Goal: Task Accomplishment & Management: Complete application form

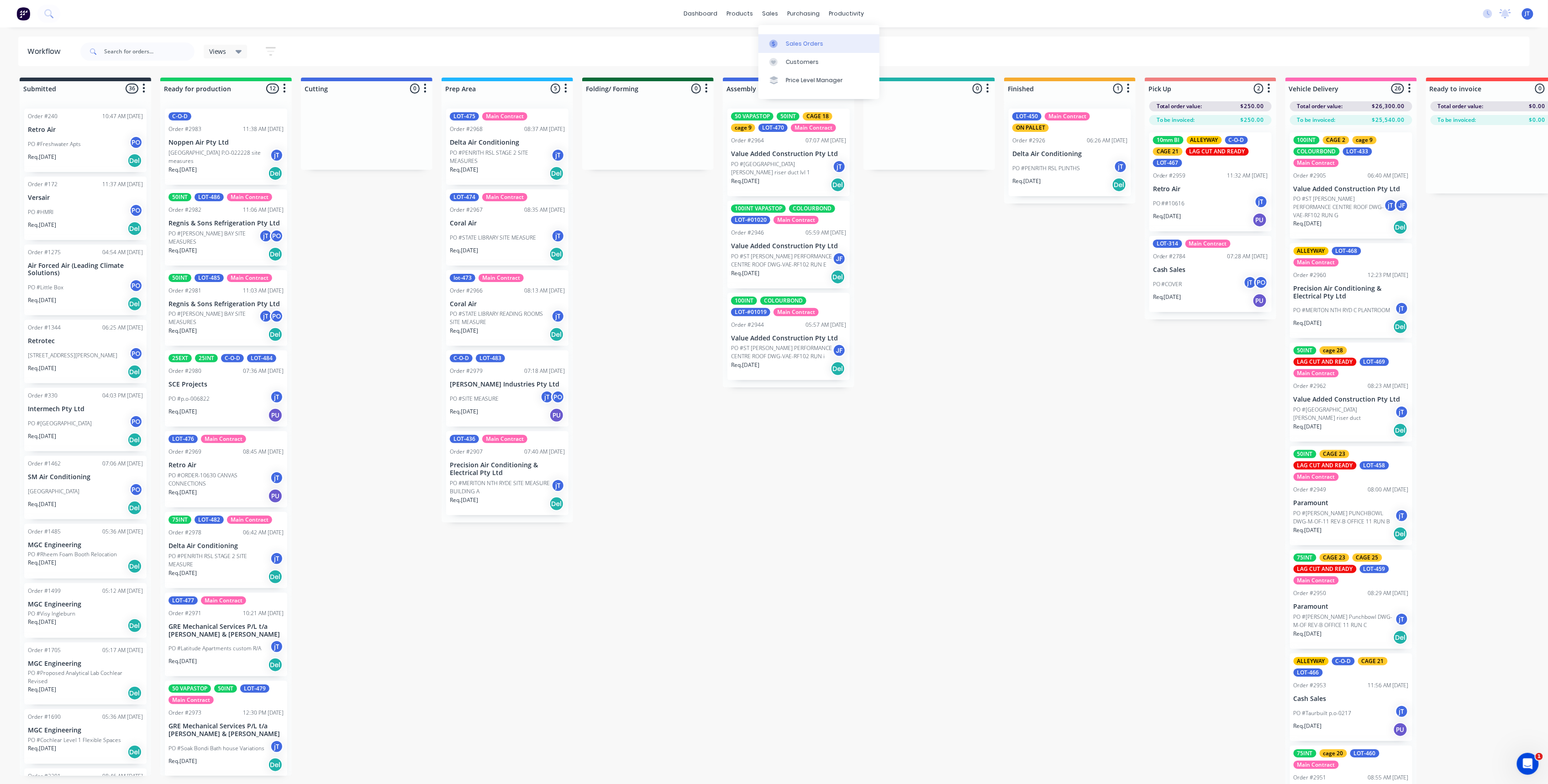
click at [794, 46] on div "Sales Orders" at bounding box center [804, 44] width 38 height 8
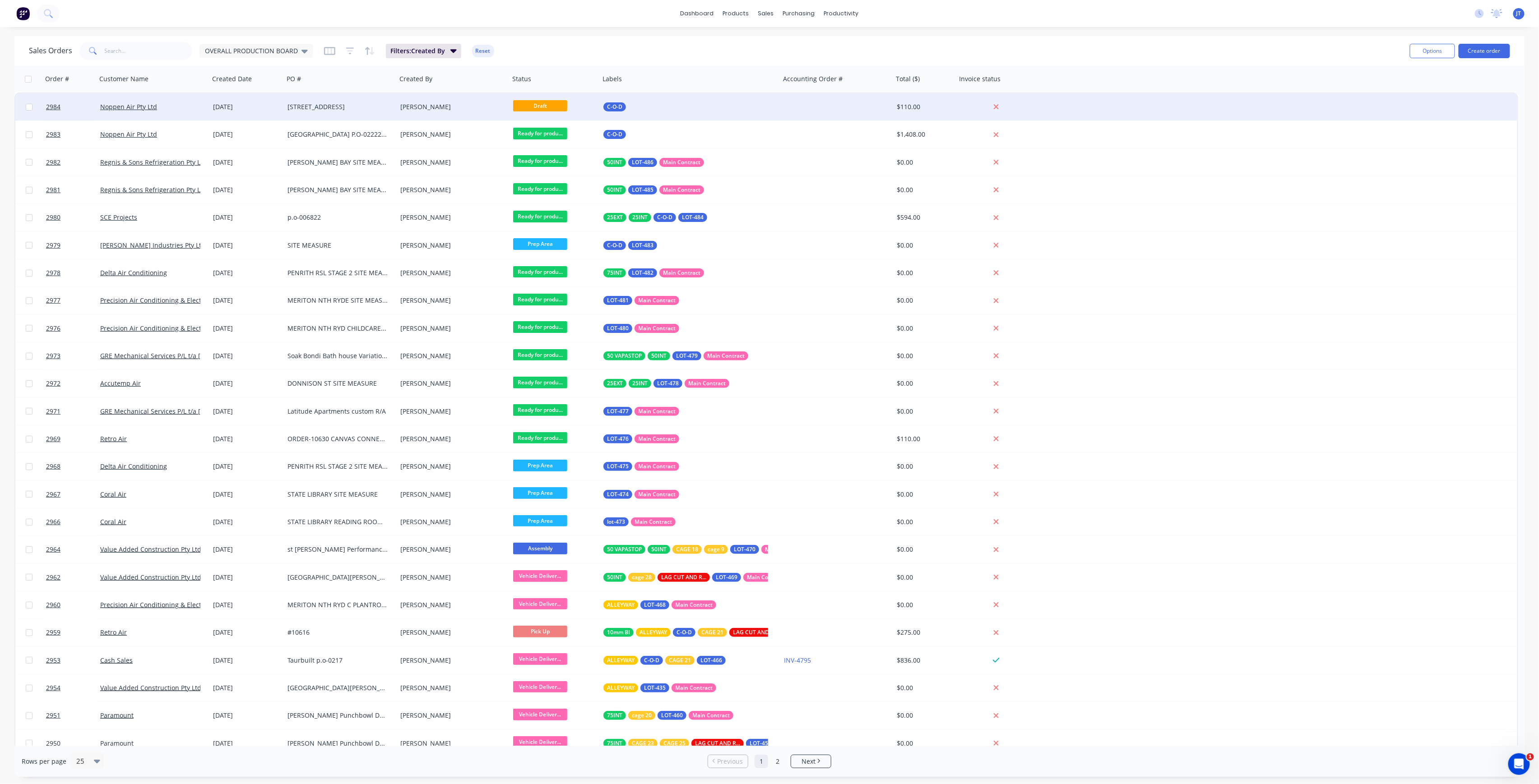
click at [547, 103] on span "Draft" at bounding box center [540, 105] width 54 height 11
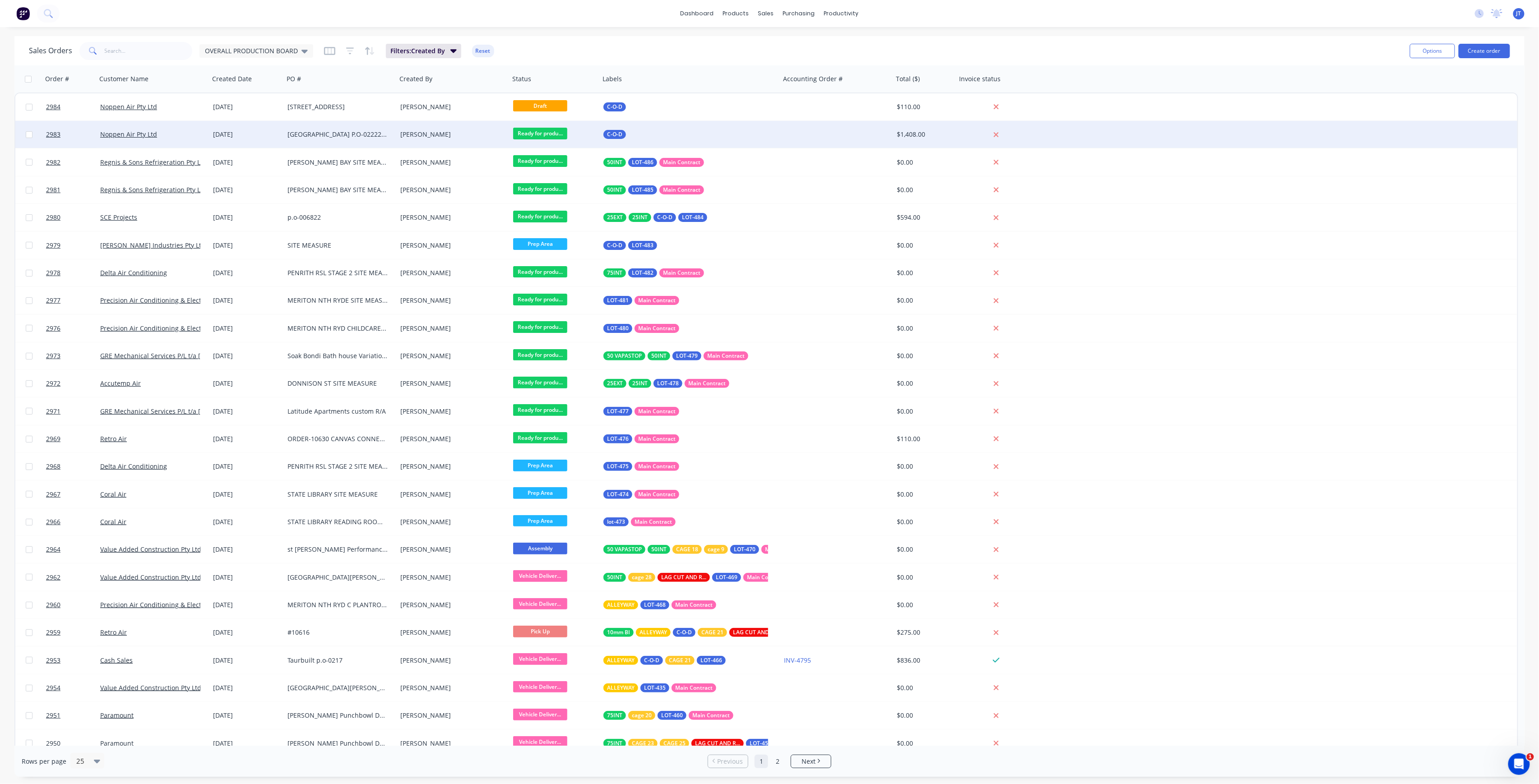
click at [534, 135] on span "Ready for produ..." at bounding box center [540, 133] width 54 height 11
click at [166, 132] on div "Noppen Air Pty Ltd" at bounding box center [150, 135] width 100 height 9
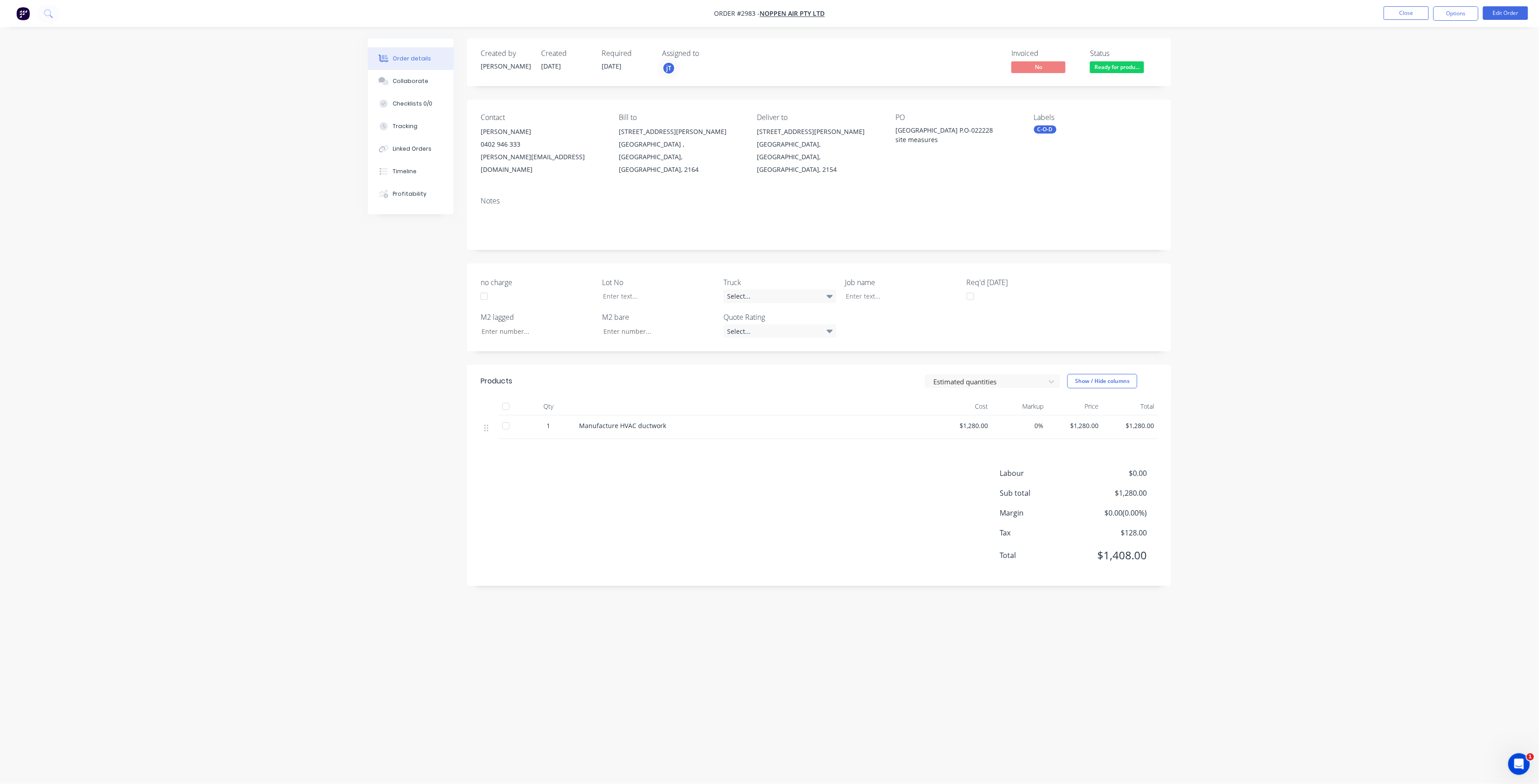
click at [1034, 127] on div "C-O-D" at bounding box center [1046, 129] width 22 height 8
click at [1080, 159] on input "text" at bounding box center [1109, 154] width 94 height 18
click at [1071, 209] on div "LOT-490" at bounding box center [1072, 209] width 28 height 10
drag, startPoint x: 1091, startPoint y: 163, endPoint x: 1040, endPoint y: 161, distance: 51.0
click at [1040, 161] on div "LOT-490 Create new label LOT-490 edit" at bounding box center [1102, 182] width 135 height 91
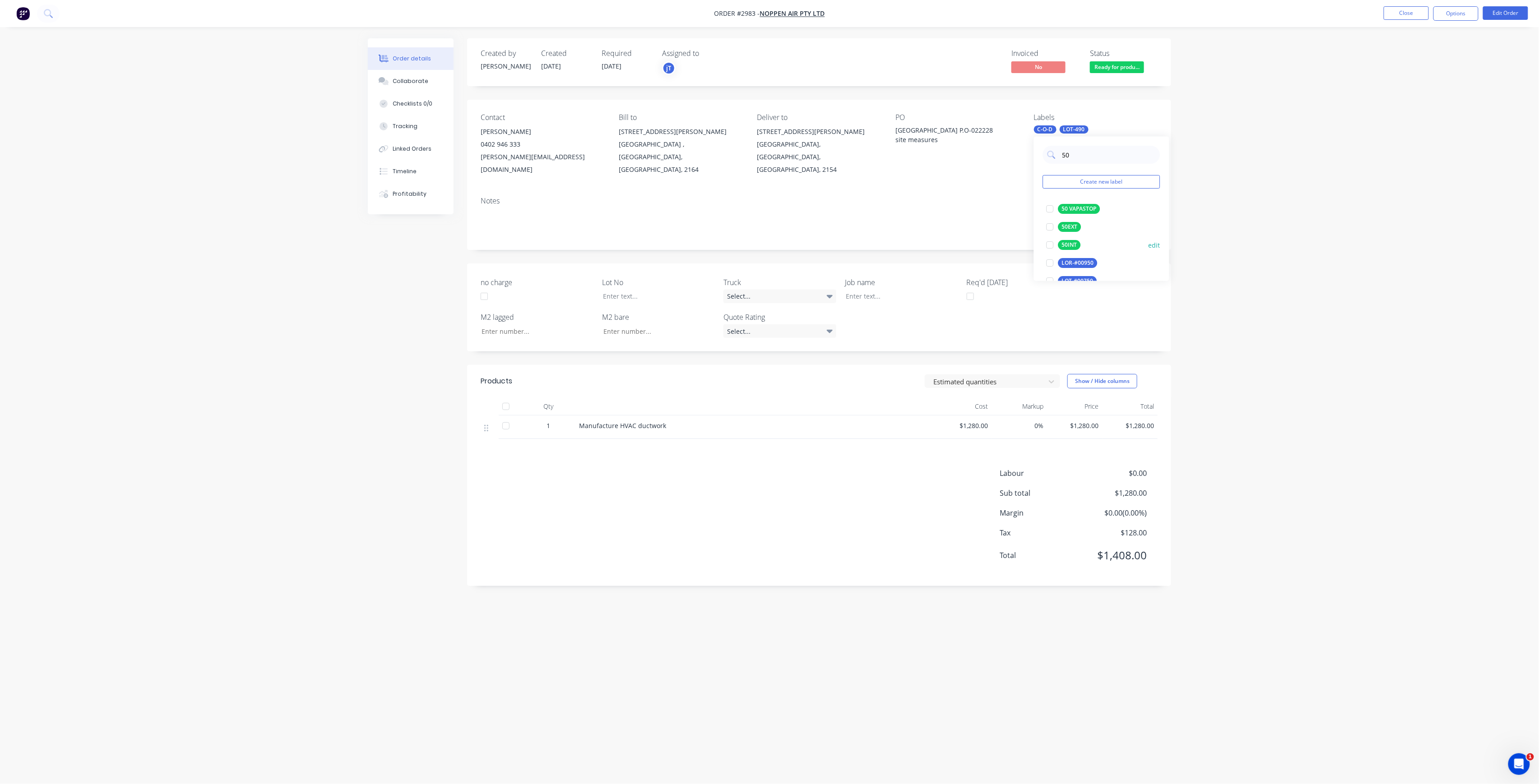
type input "50"
click at [1067, 236] on div "50INT edit" at bounding box center [1102, 245] width 117 height 18
click at [1065, 245] on div "50INT" at bounding box center [1070, 245] width 22 height 10
drag, startPoint x: 1074, startPoint y: 153, endPoint x: 1046, endPoint y: 162, distance: 29.4
click at [1046, 162] on div "50 Create new label 50INT edit 50 VAPASTOP edit 50EXT edit LOR-#00950 edit LOT-…" at bounding box center [1102, 209] width 135 height 144
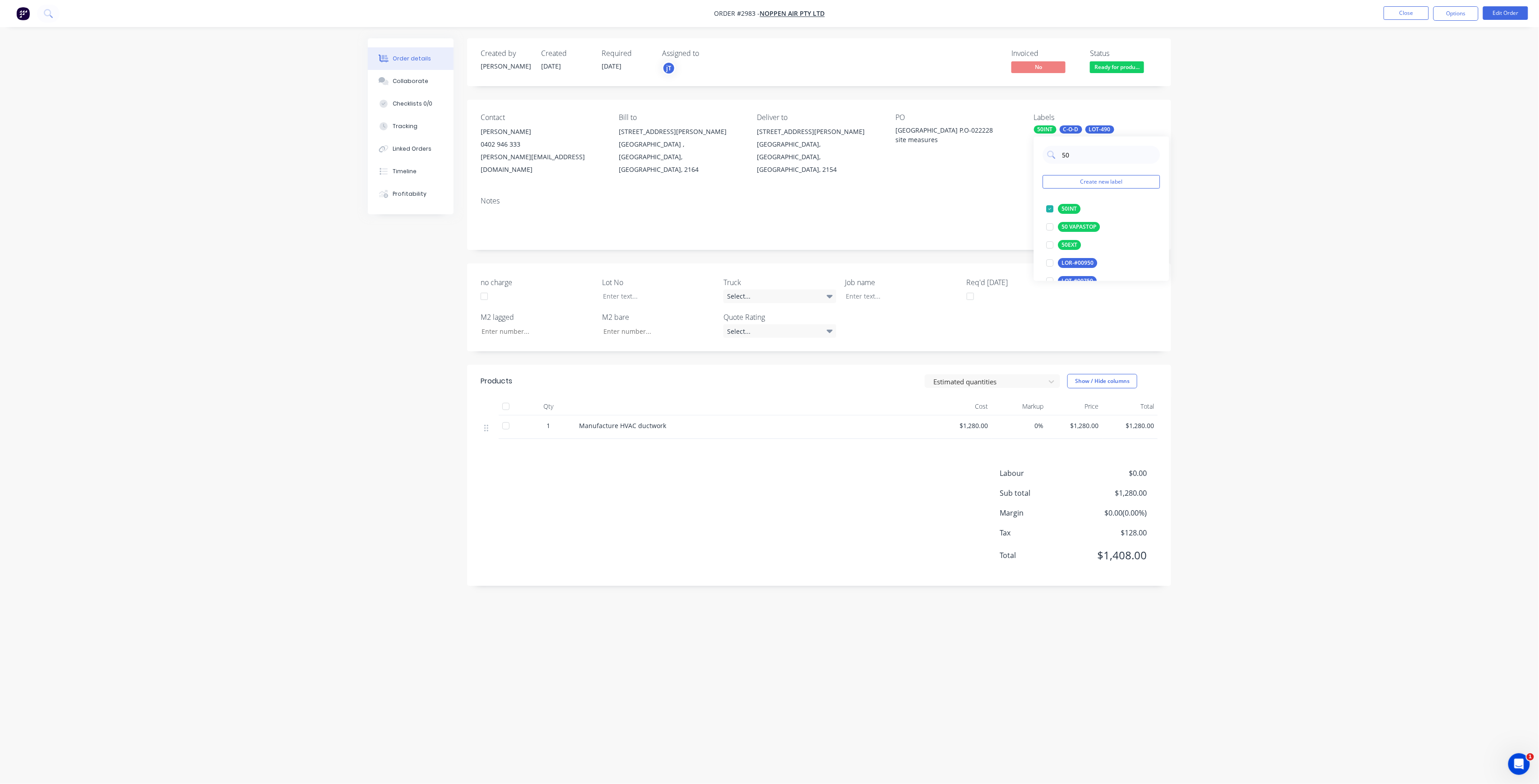
click at [826, 374] on div "Estimated quantities Show / Hide columns" at bounding box center [891, 381] width 533 height 15
click at [1416, 14] on button "Close" at bounding box center [1406, 13] width 45 height 14
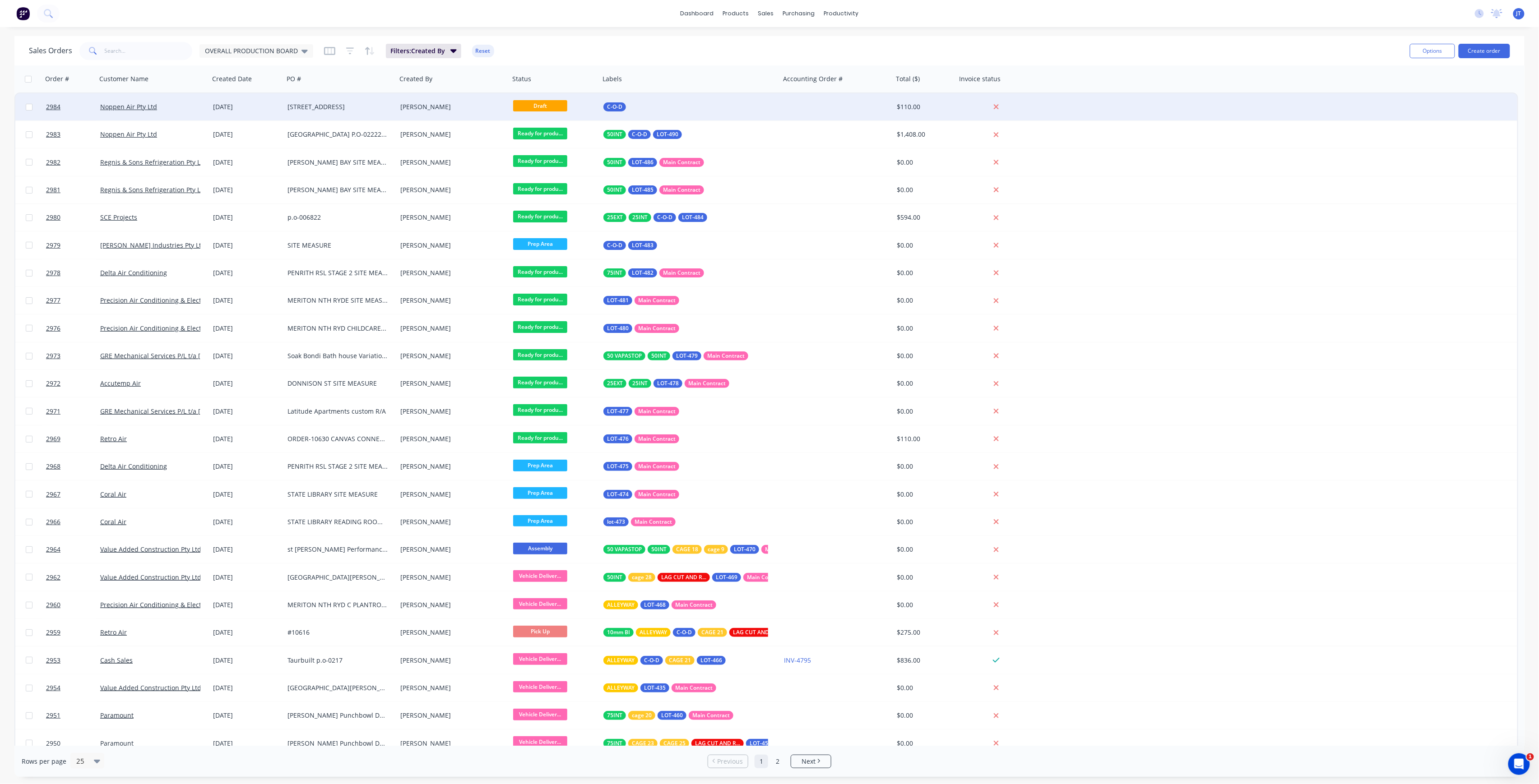
click at [199, 114] on div "Noppen Air Pty Ltd" at bounding box center [153, 106] width 113 height 27
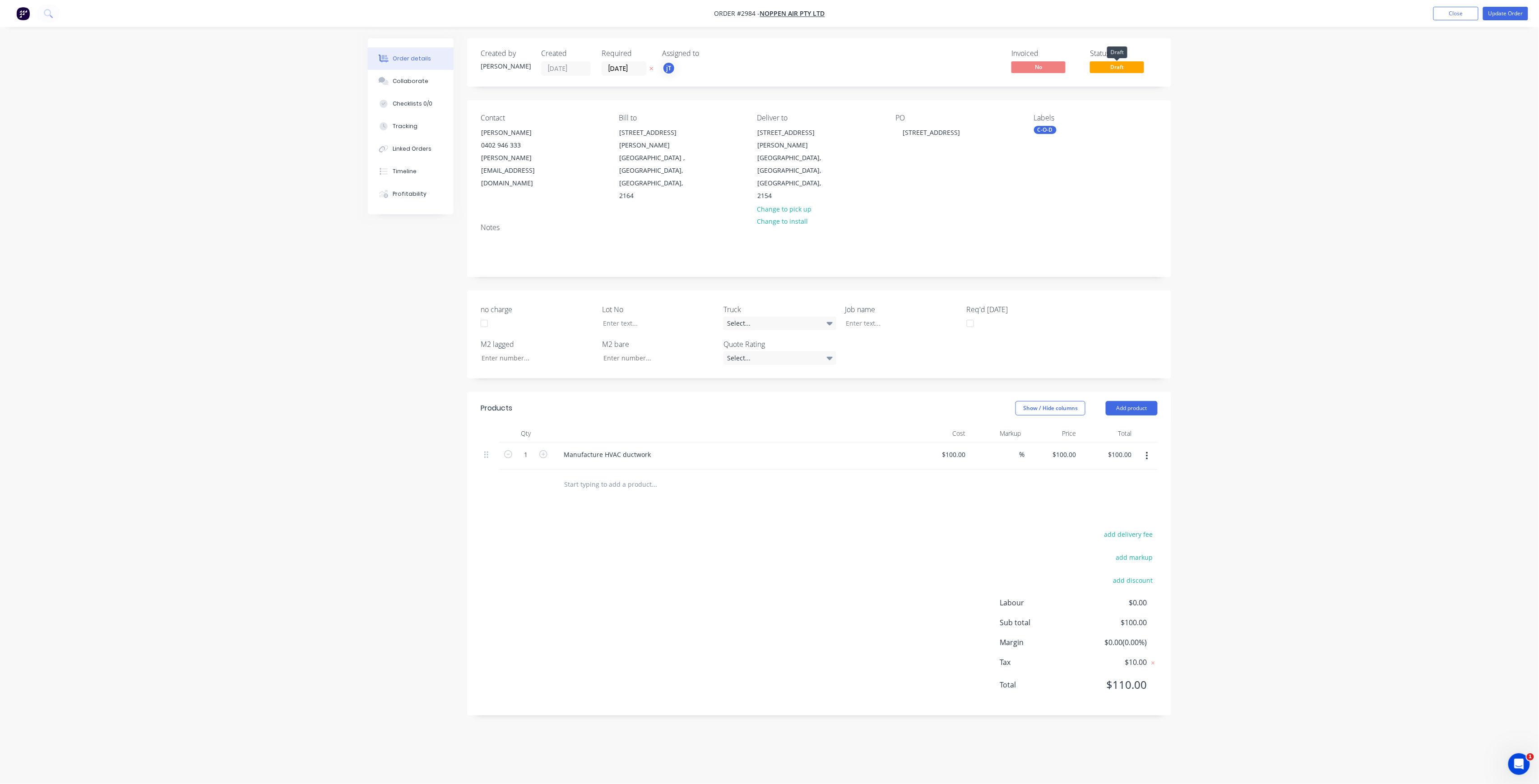
click at [1132, 64] on span "Draft" at bounding box center [1116, 66] width 54 height 11
click at [1495, 15] on button "Update Order" at bounding box center [1505, 14] width 45 height 14
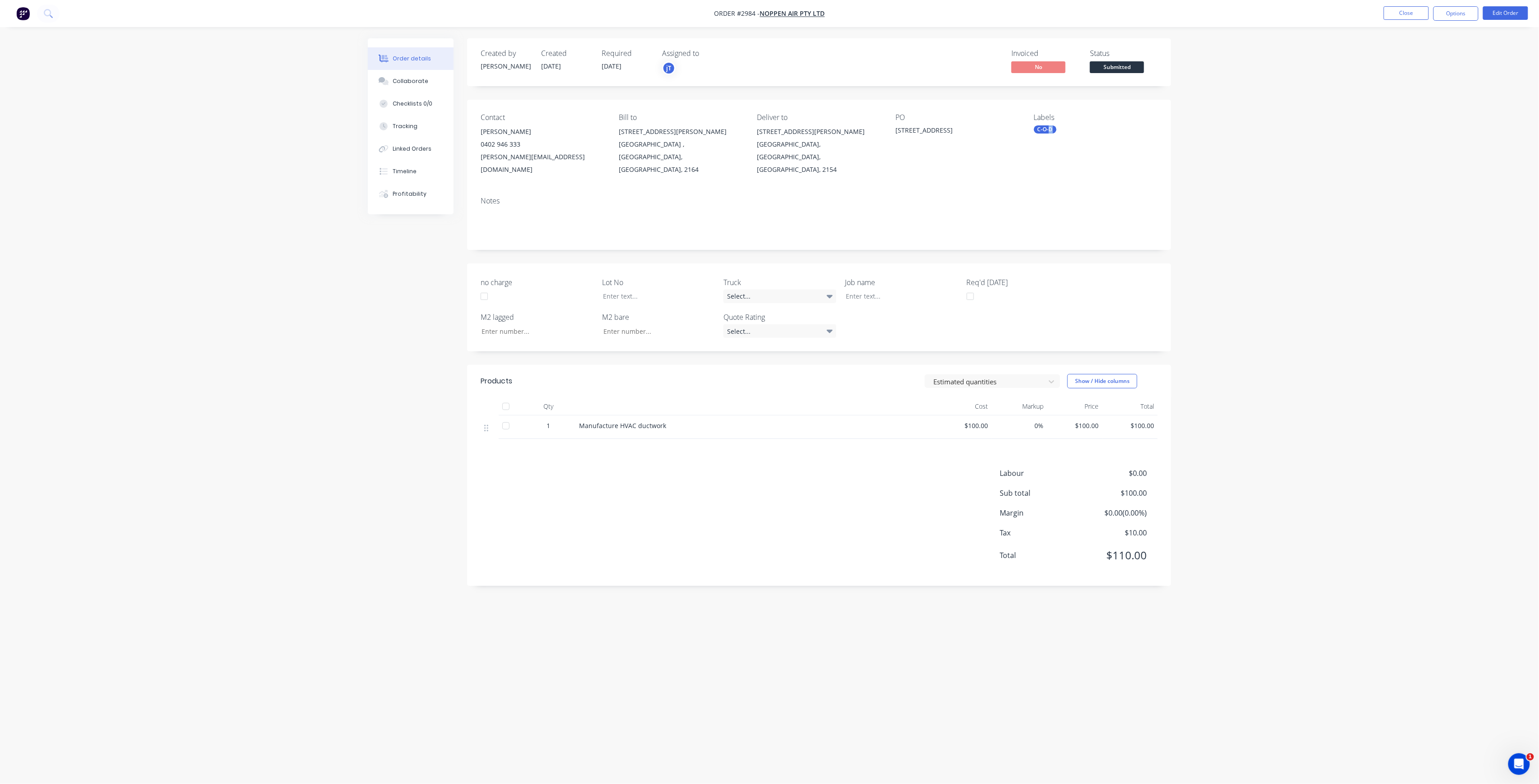
click at [1053, 129] on div "C-O-D" at bounding box center [1046, 129] width 22 height 8
click at [1071, 152] on input "text" at bounding box center [1109, 154] width 94 height 18
drag, startPoint x: 1098, startPoint y: 161, endPoint x: 1063, endPoint y: 160, distance: 35.0
click at [1063, 160] on input "LOT-491" at bounding box center [1109, 154] width 94 height 18
type input "LOT-491"
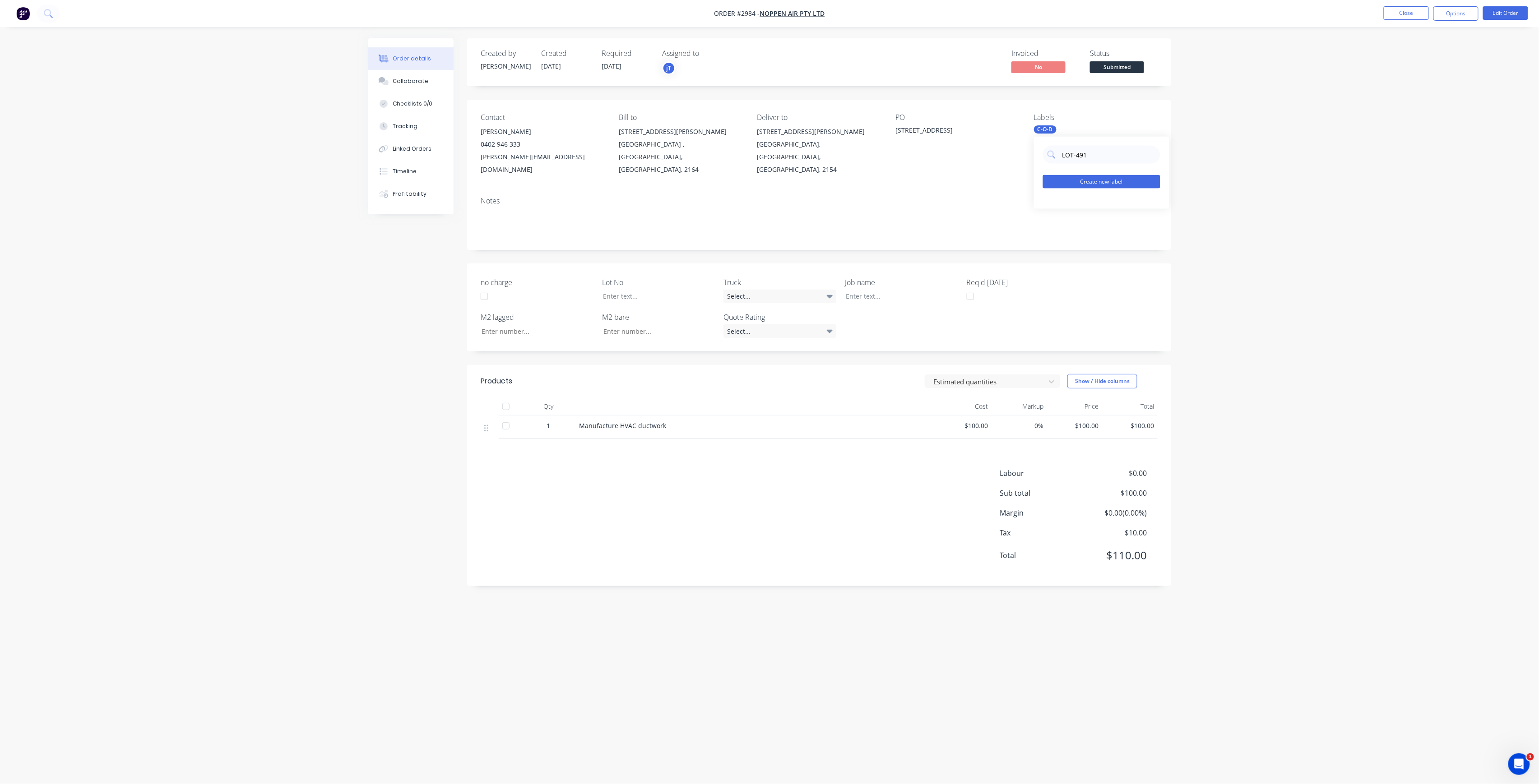
click at [1085, 179] on button "Create new label" at bounding box center [1102, 182] width 117 height 14
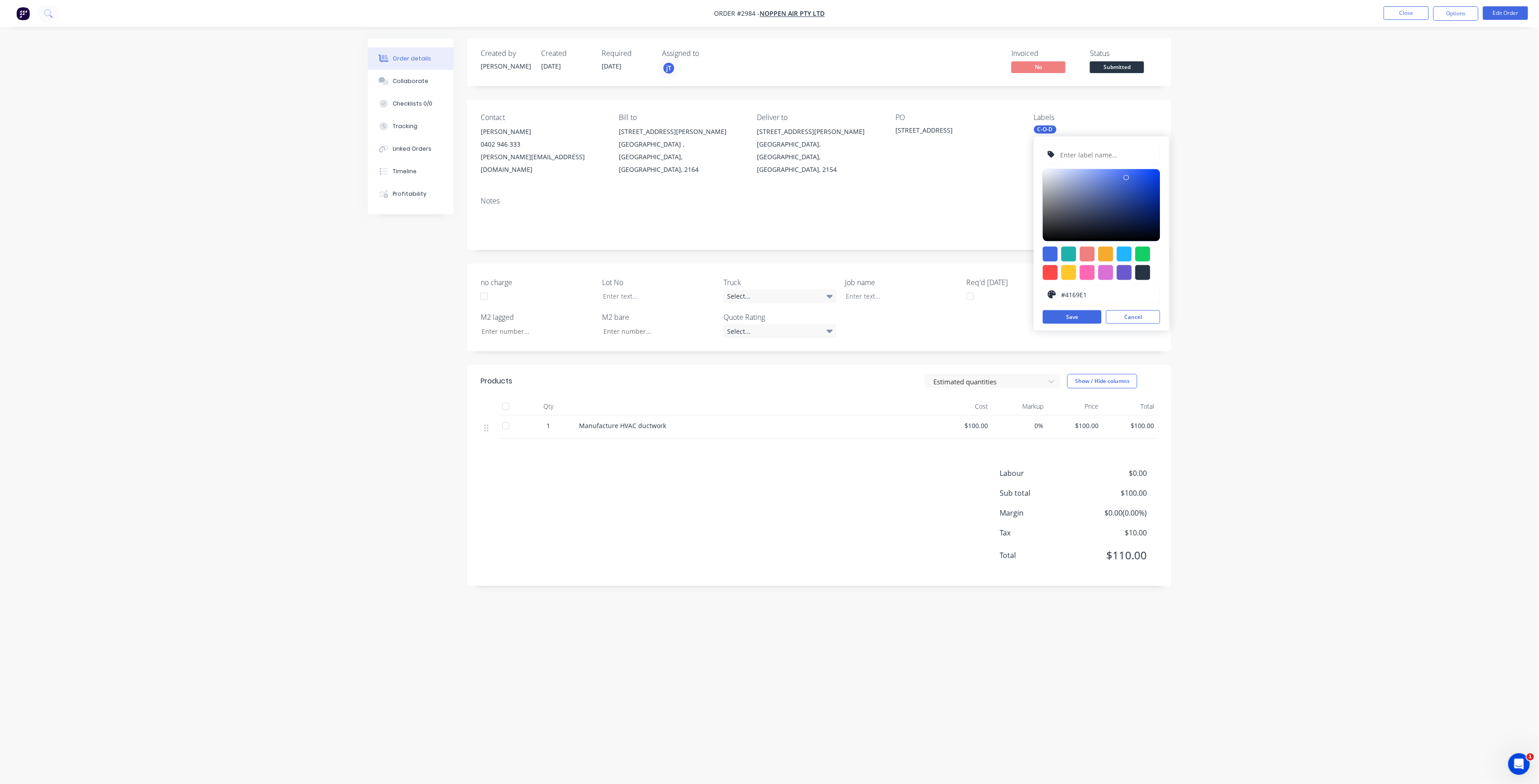
click at [1084, 158] on input "text" at bounding box center [1107, 155] width 96 height 17
paste input "LOT-491"
type input "LOT-491"
drag, startPoint x: 1065, startPoint y: 314, endPoint x: 779, endPoint y: 277, distance: 288.4
click at [1067, 314] on button "Save" at bounding box center [1072, 317] width 59 height 14
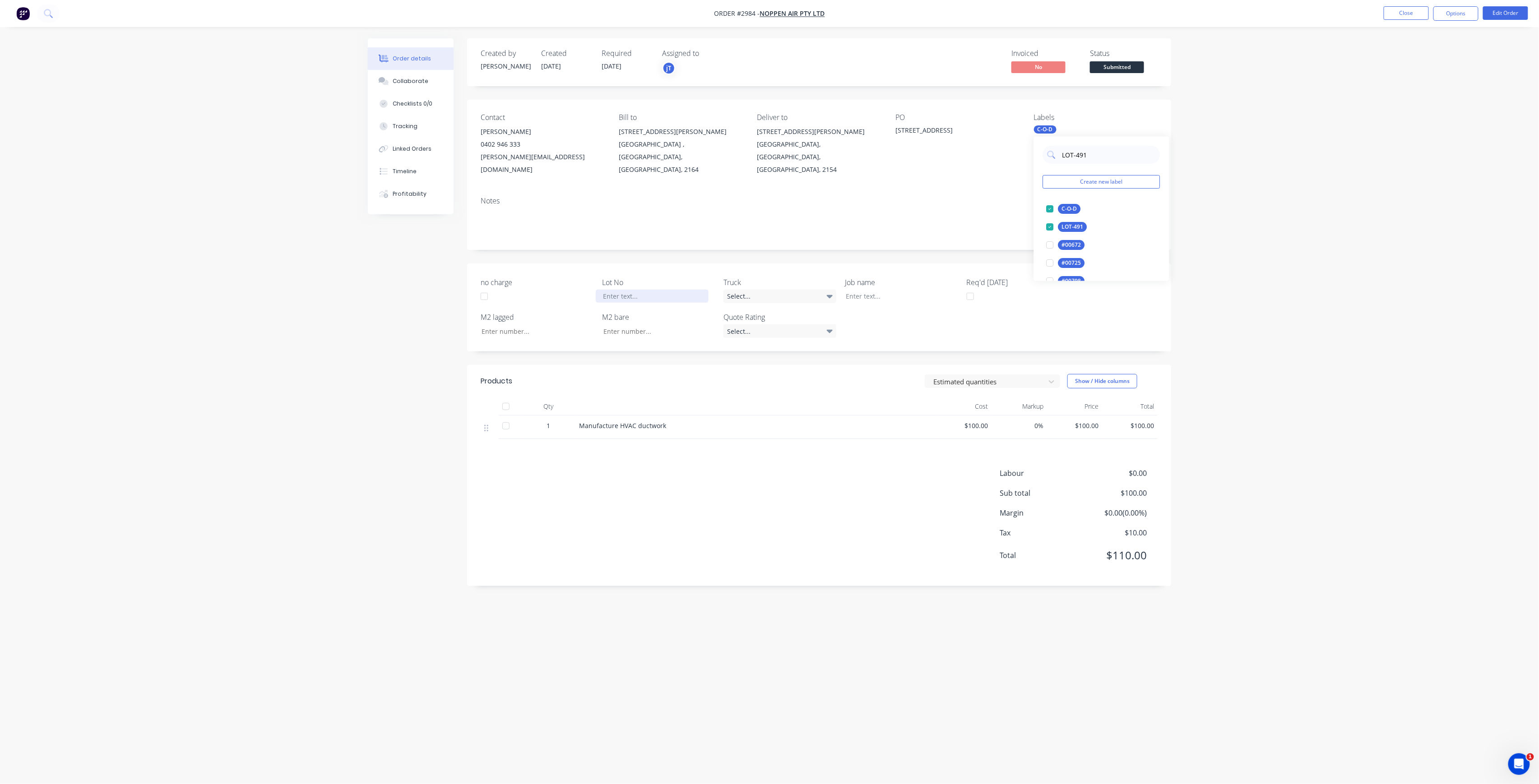
click at [676, 290] on div at bounding box center [652, 296] width 113 height 13
click at [947, 129] on div "[STREET_ADDRESS]" at bounding box center [952, 131] width 113 height 13
click at [959, 129] on div "[STREET_ADDRESS]" at bounding box center [952, 131] width 113 height 13
drag, startPoint x: 961, startPoint y: 128, endPoint x: 896, endPoint y: 132, distance: 65.1
click at [896, 132] on div "[STREET_ADDRESS]" at bounding box center [952, 131] width 113 height 13
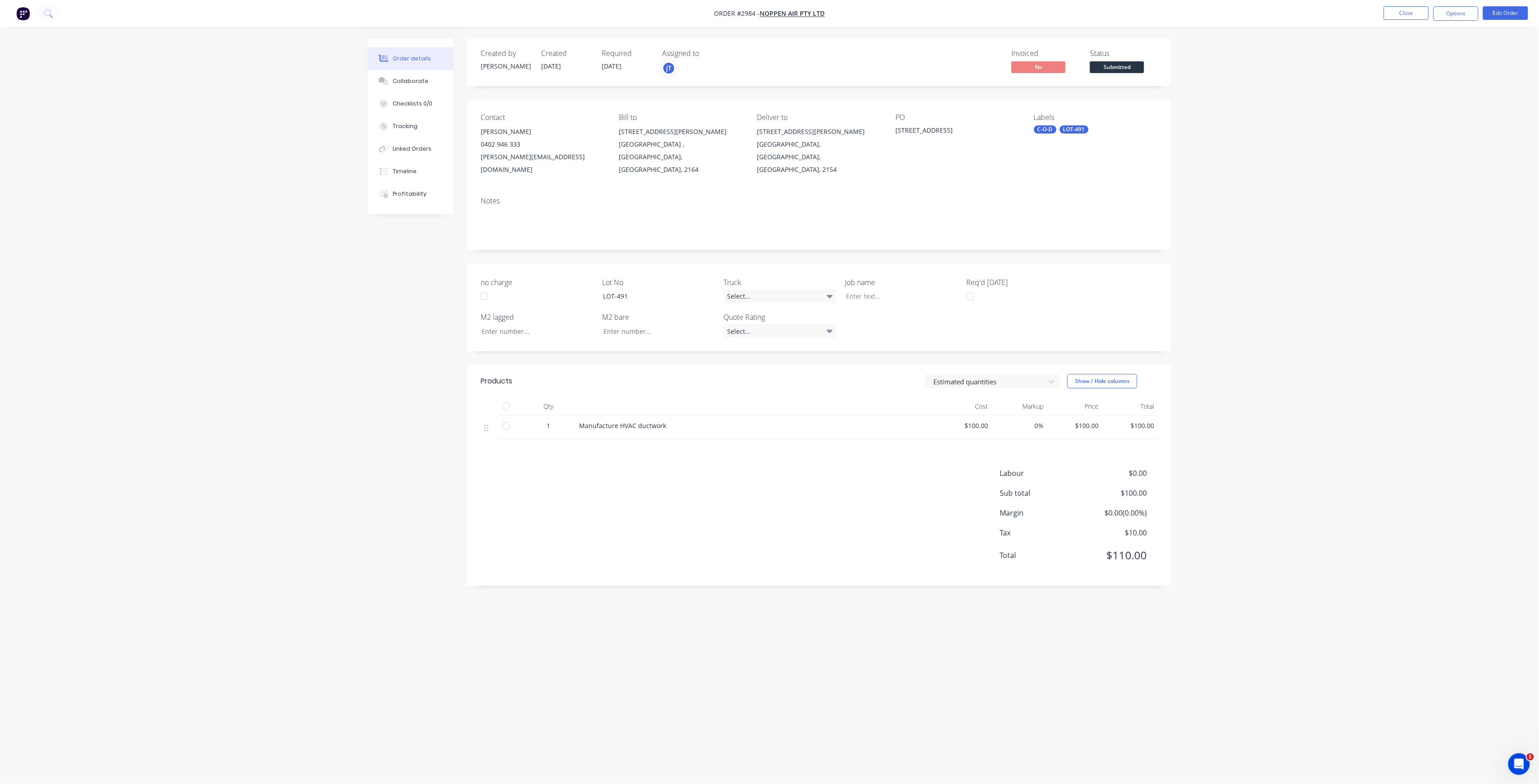
copy div "[STREET_ADDRESS]"
click at [852, 290] on div at bounding box center [895, 296] width 113 height 13
paste div
click at [1117, 67] on span "Submitted" at bounding box center [1116, 66] width 54 height 11
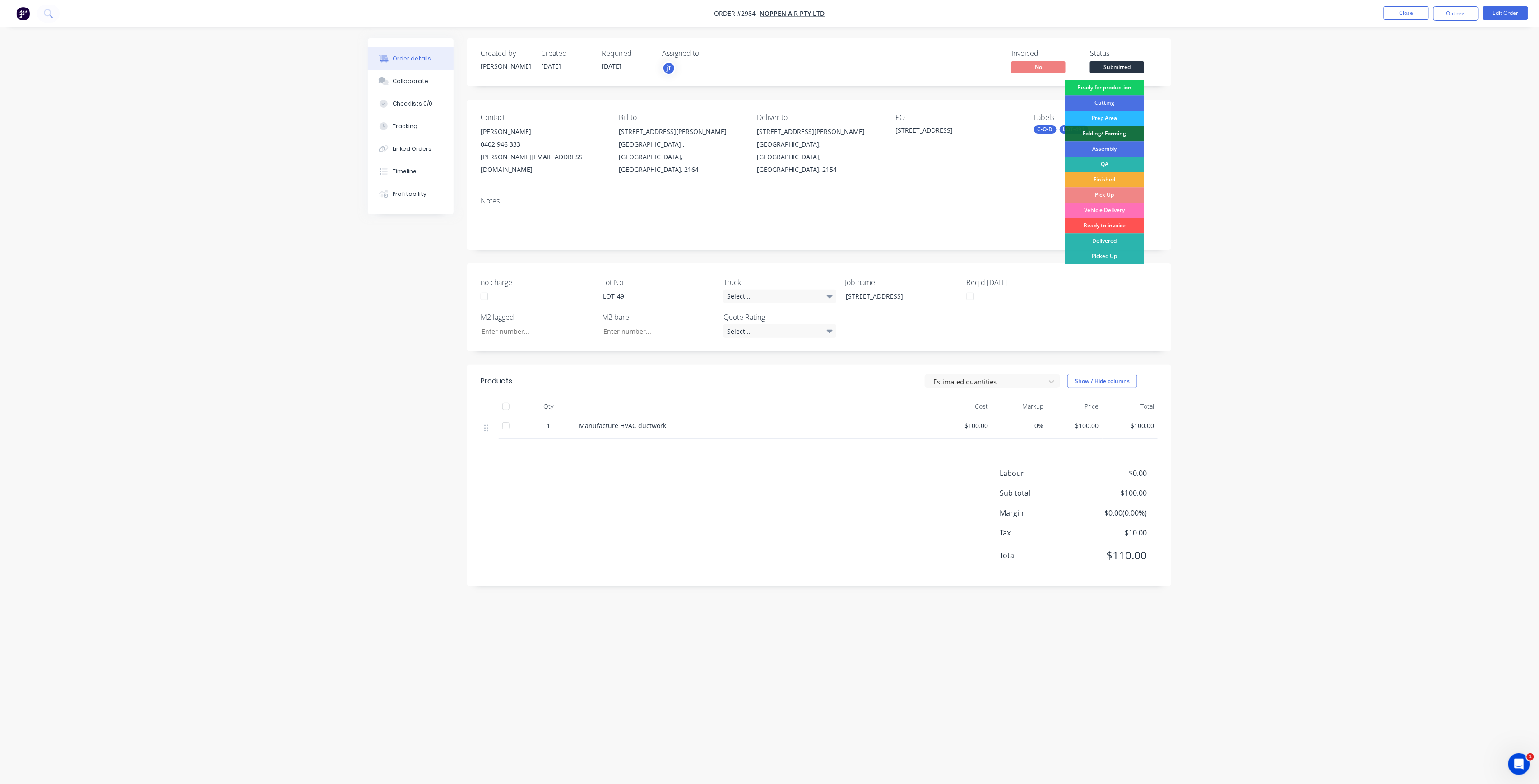
click at [1099, 85] on div "Ready for production" at bounding box center [1105, 88] width 79 height 16
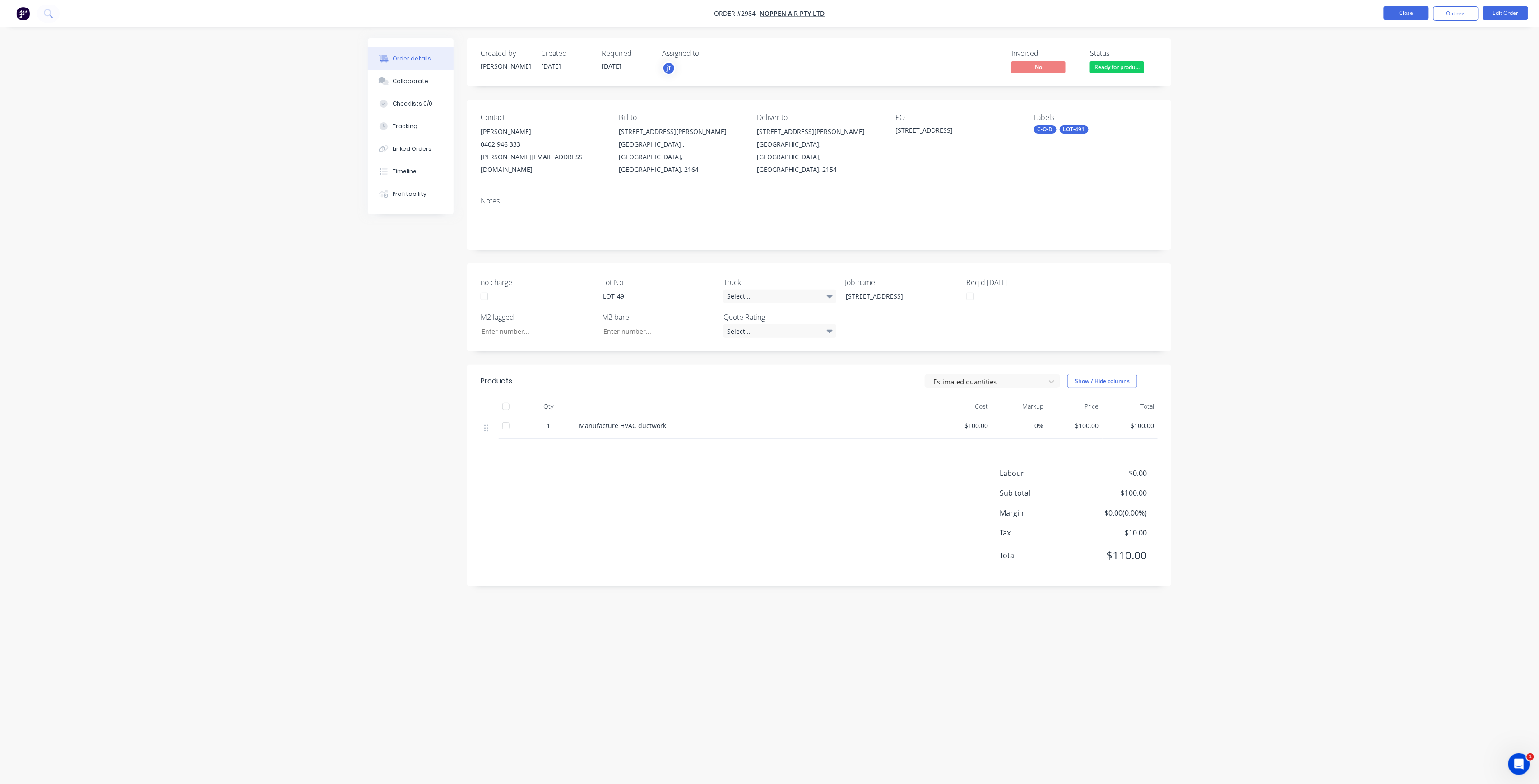
click at [1398, 18] on button "Close" at bounding box center [1406, 13] width 45 height 14
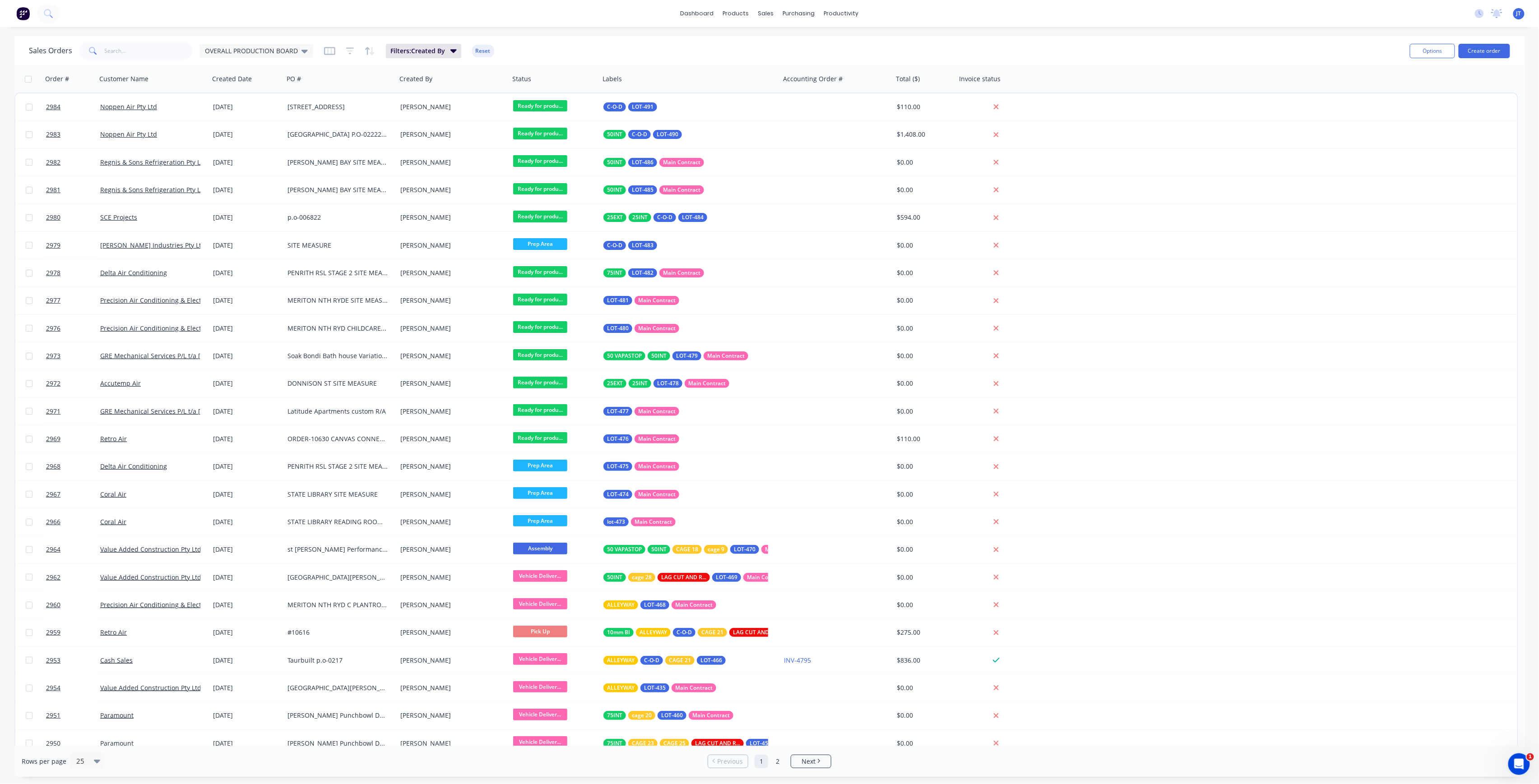
click at [244, 18] on div "dashboard products sales purchasing productivity dashboard products Product Cat…" at bounding box center [770, 13] width 1539 height 27
click at [790, 42] on div "Sales Orders" at bounding box center [800, 43] width 37 height 8
click at [1495, 49] on button "Create order" at bounding box center [1485, 51] width 52 height 15
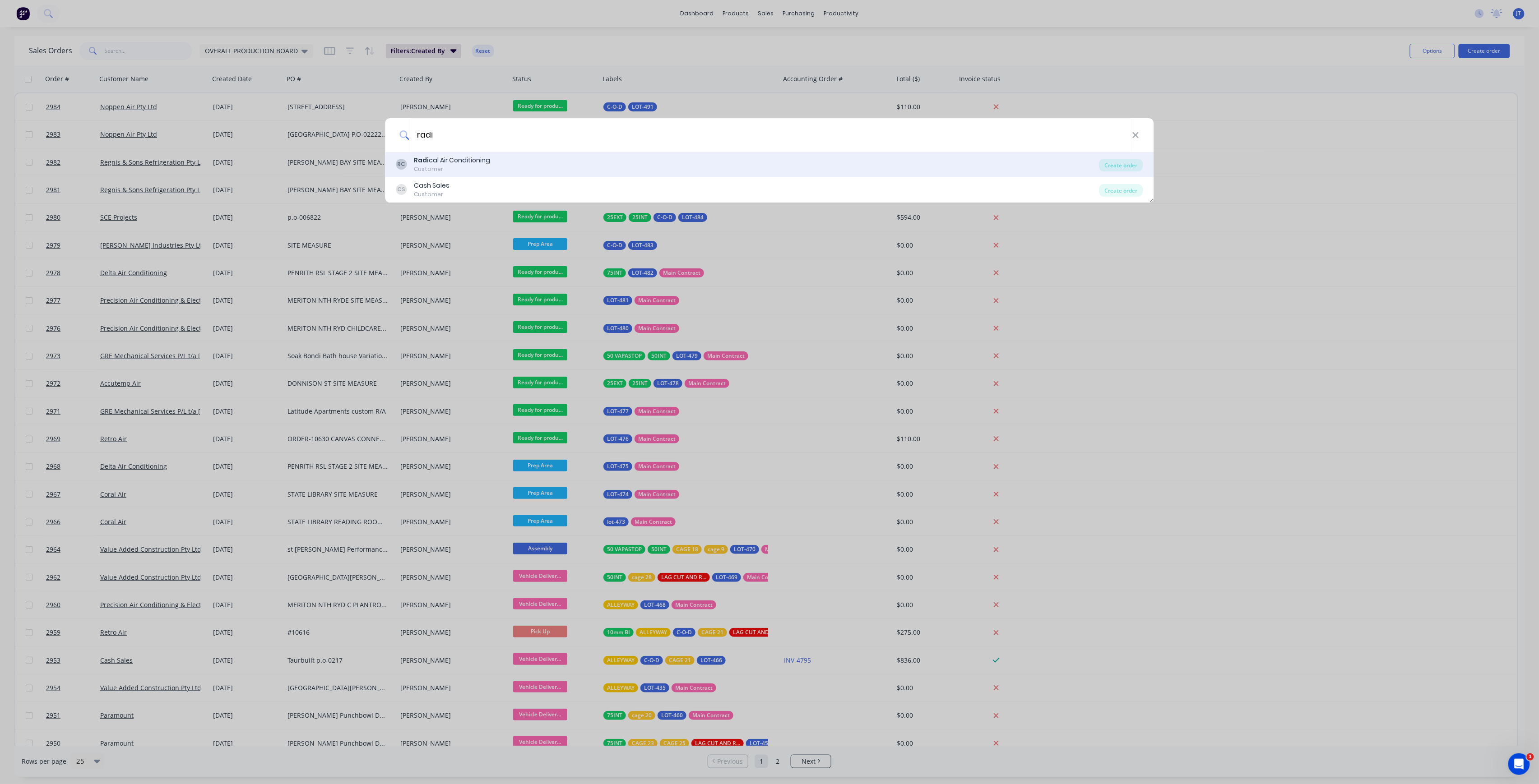
type input "radi"
click at [813, 161] on div "[PERSON_NAME] cal Air Conditioning Customer" at bounding box center [747, 164] width 703 height 17
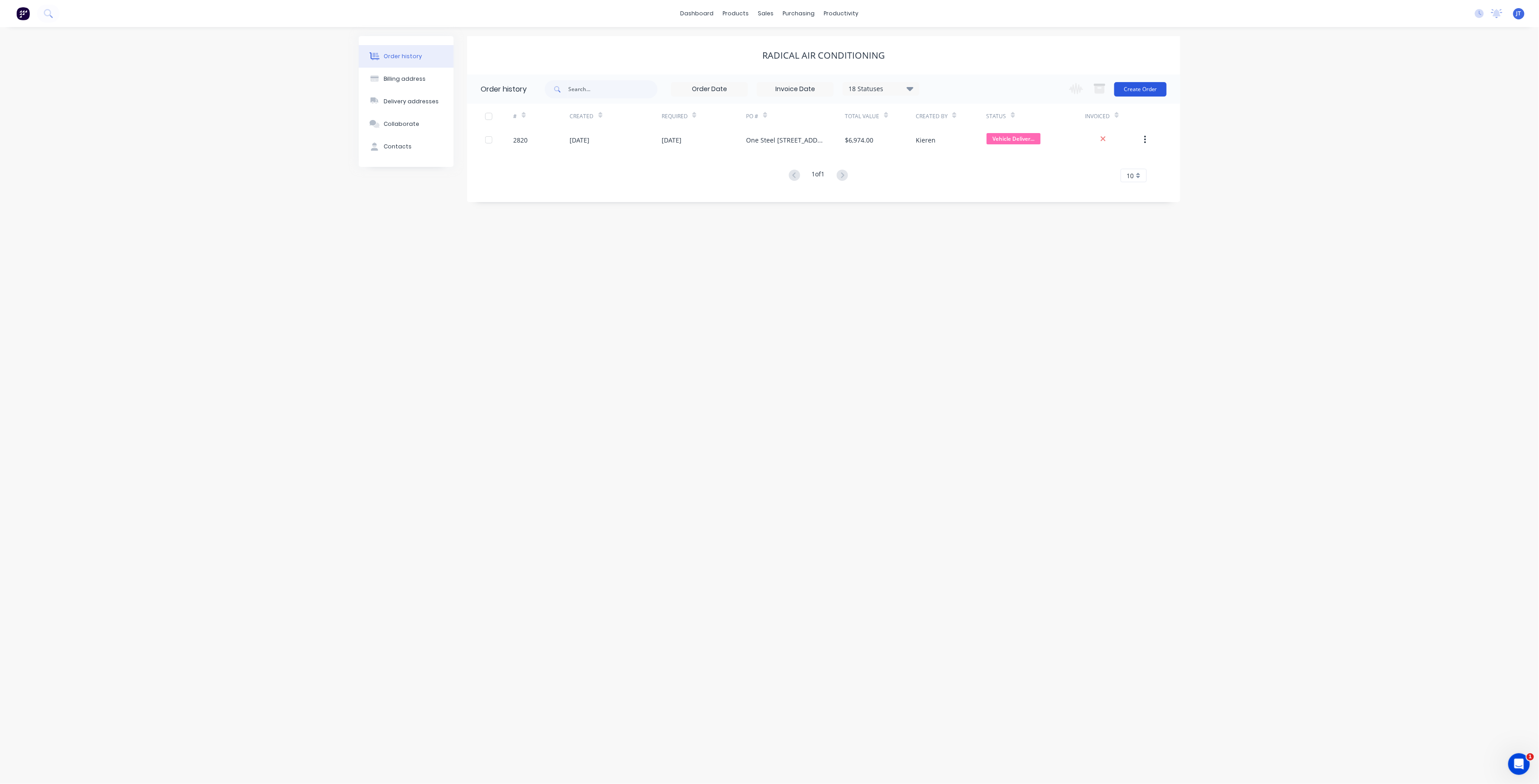
click at [1139, 91] on button "Create Order" at bounding box center [1140, 89] width 53 height 15
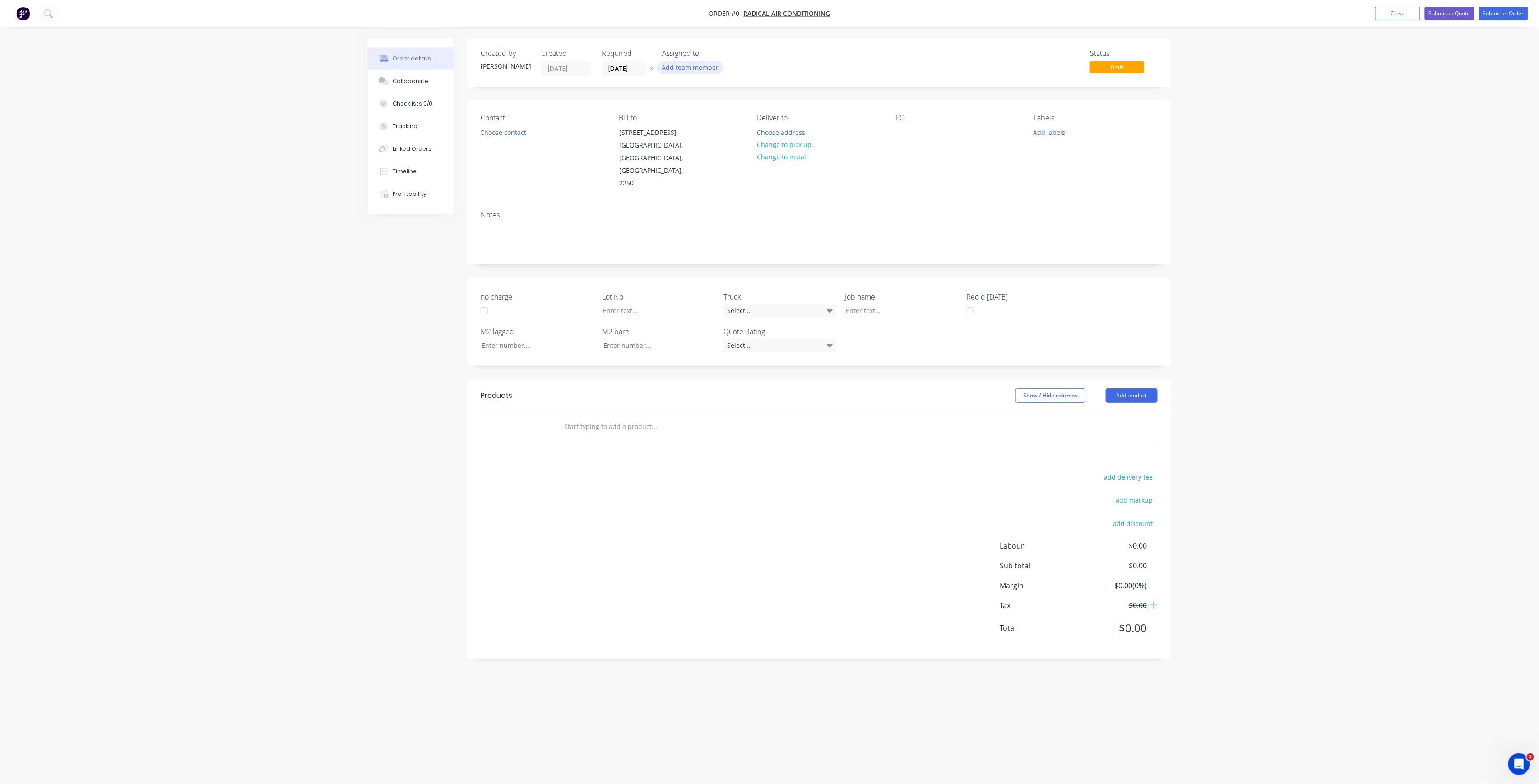
click at [684, 69] on button "Add team member" at bounding box center [690, 67] width 66 height 12
click at [719, 121] on div "[PERSON_NAME] (You)" at bounding box center [735, 117] width 91 height 9
click at [645, 69] on div "Creating draft order... Loading... Order details Collaborate Checklists 0/0 Tra…" at bounding box center [770, 374] width 821 height 674
click at [639, 67] on input "[DATE]" at bounding box center [624, 69] width 44 height 14
click at [701, 180] on div "3" at bounding box center [705, 185] width 14 height 14
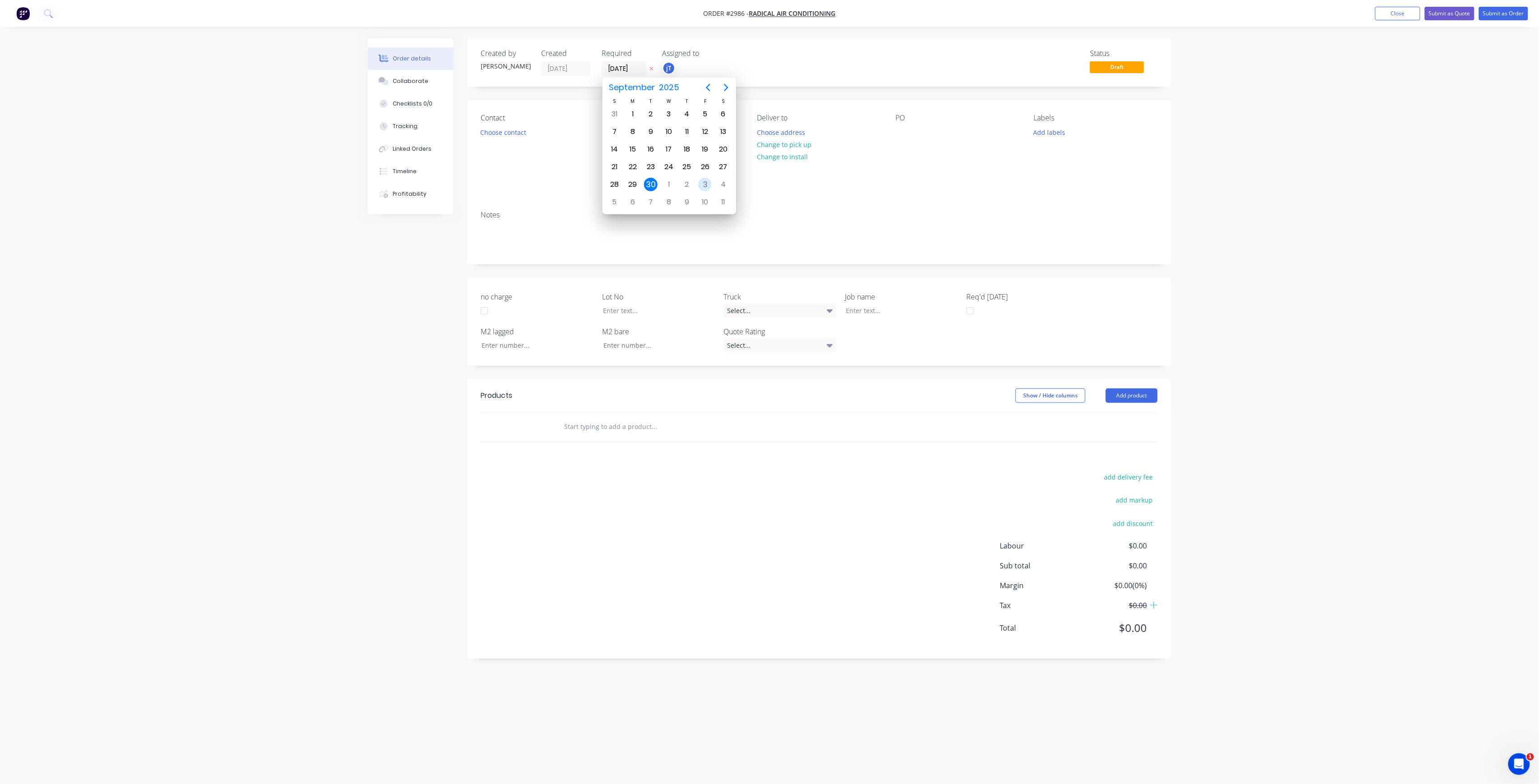
type input "[DATE]"
click at [505, 135] on button "Choose contact" at bounding box center [503, 132] width 55 height 12
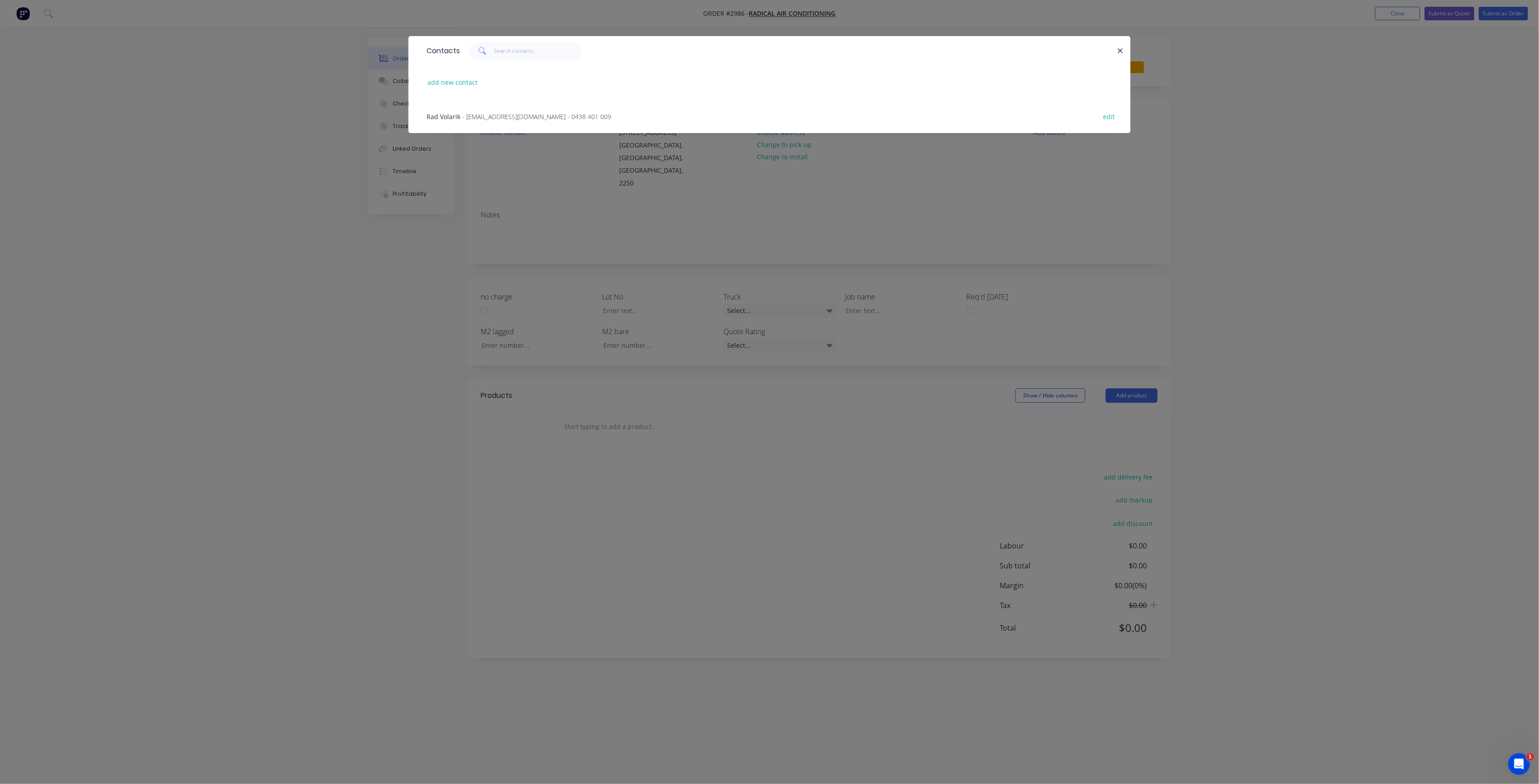
click at [524, 110] on div "Rad Volarik - [EMAIL_ADDRESS][DOMAIN_NAME] - 0438 401 009 edit" at bounding box center [770, 116] width 695 height 34
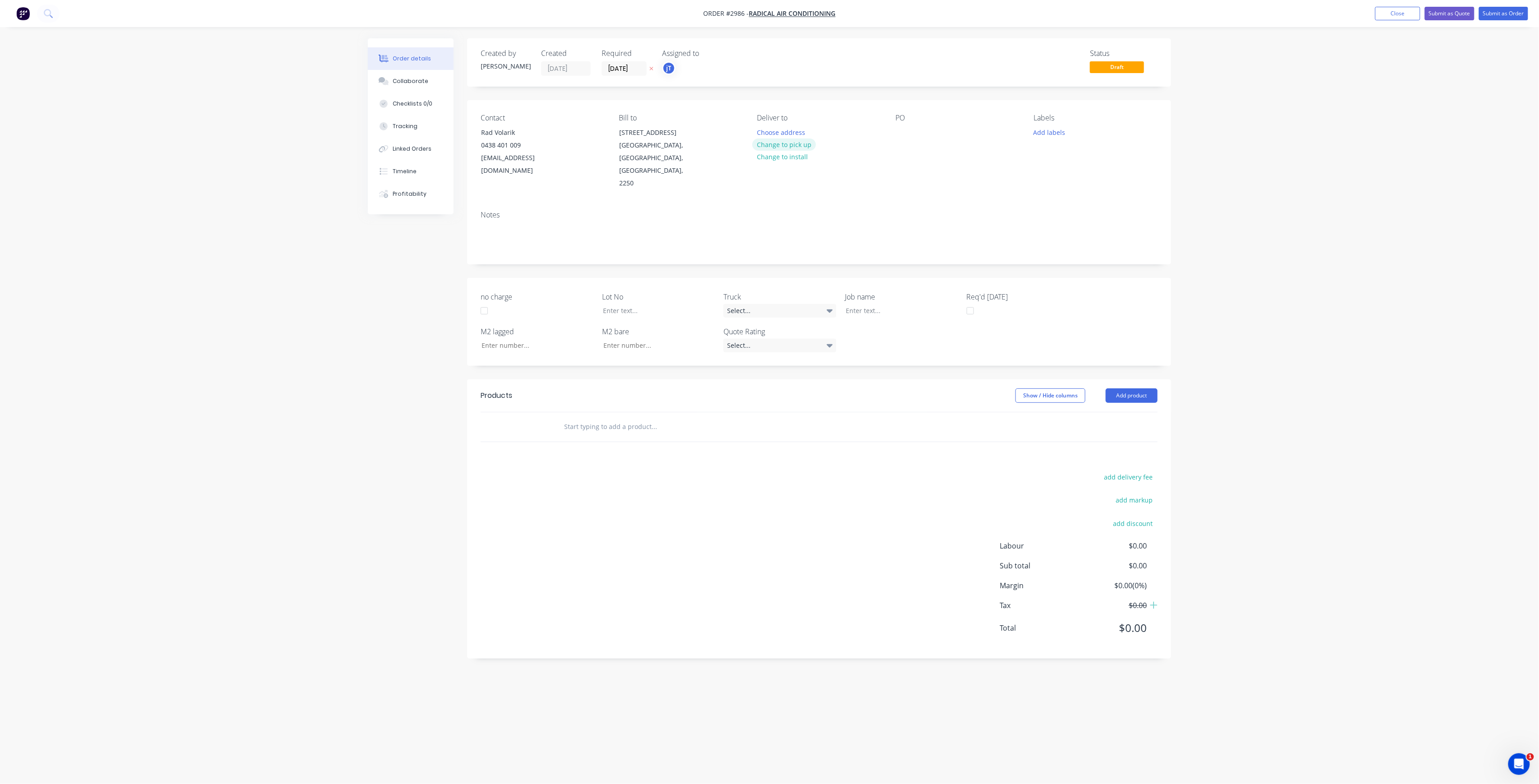
click at [802, 149] on button "Change to pick up" at bounding box center [784, 145] width 64 height 12
click at [905, 134] on div at bounding box center [902, 132] width 15 height 13
click at [1052, 137] on button "Add labels" at bounding box center [1049, 132] width 41 height 12
click at [1064, 156] on input "text" at bounding box center [1109, 159] width 94 height 18
type input "C-O"
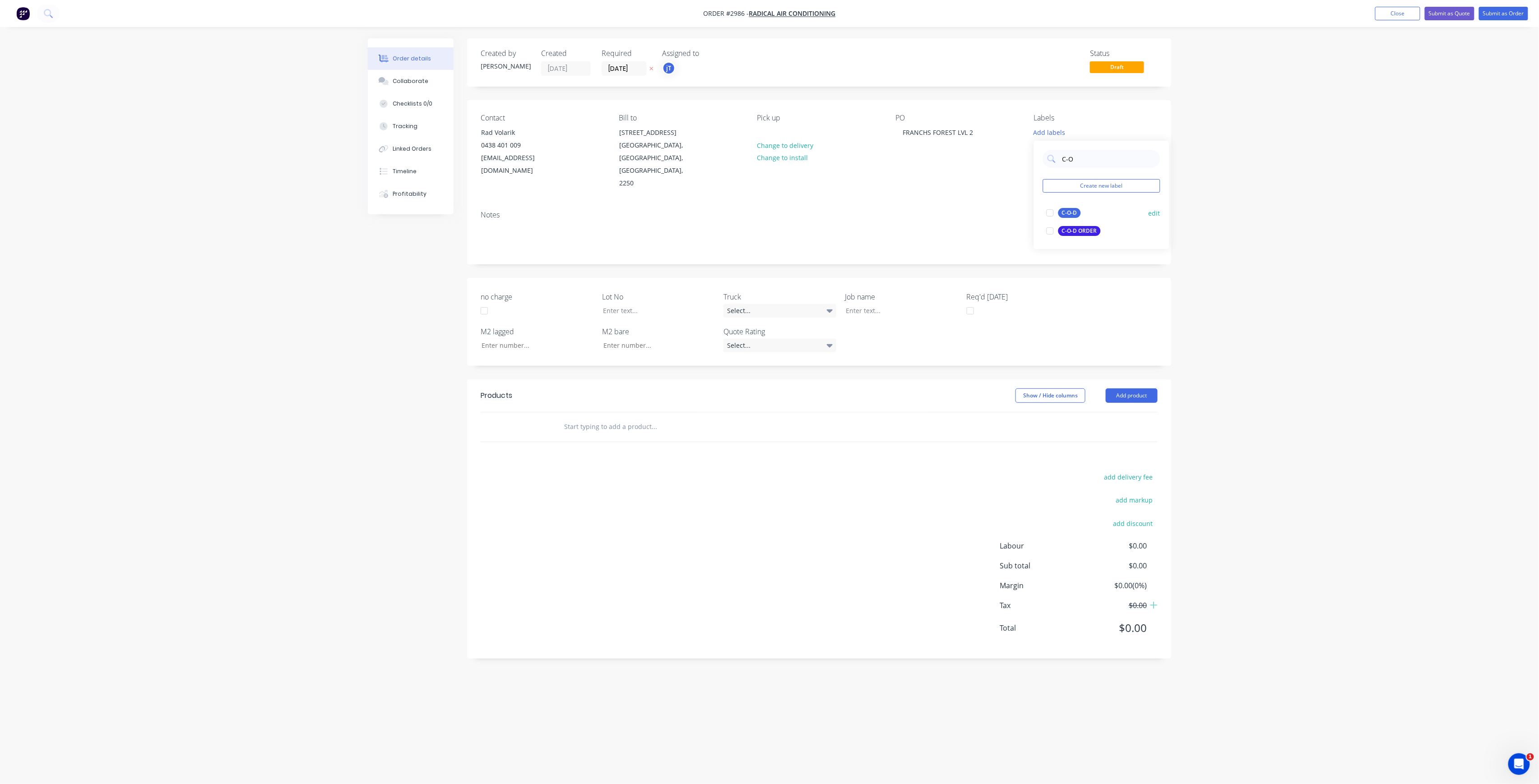
click at [1069, 215] on div "C-O-D" at bounding box center [1070, 213] width 22 height 10
click at [981, 124] on div "PO FRANCHS FOREST LVL 2" at bounding box center [957, 152] width 123 height 76
drag, startPoint x: 981, startPoint y: 134, endPoint x: 898, endPoint y: 133, distance: 83.0
click at [894, 127] on div "Contact Rad Volarik [PHONE_NUMBER] [EMAIL_ADDRESS][DOMAIN_NAME] Bill to [STREET…" at bounding box center [819, 152] width 704 height 103
copy div "FRANCHS FOREST LVL 2"
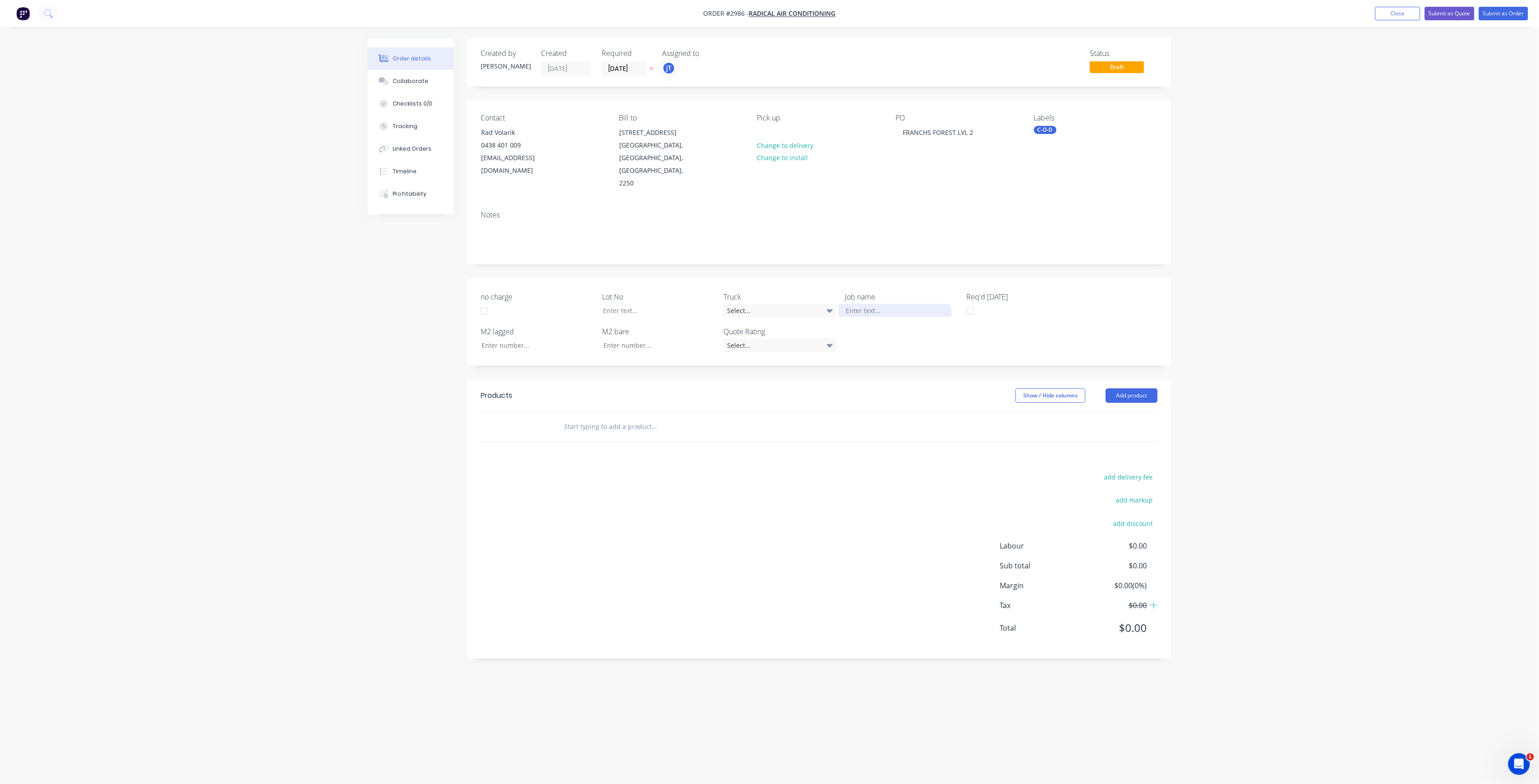
click at [896, 304] on div at bounding box center [895, 310] width 113 height 13
paste div
click at [1511, 18] on button "Submit as Order" at bounding box center [1503, 14] width 49 height 14
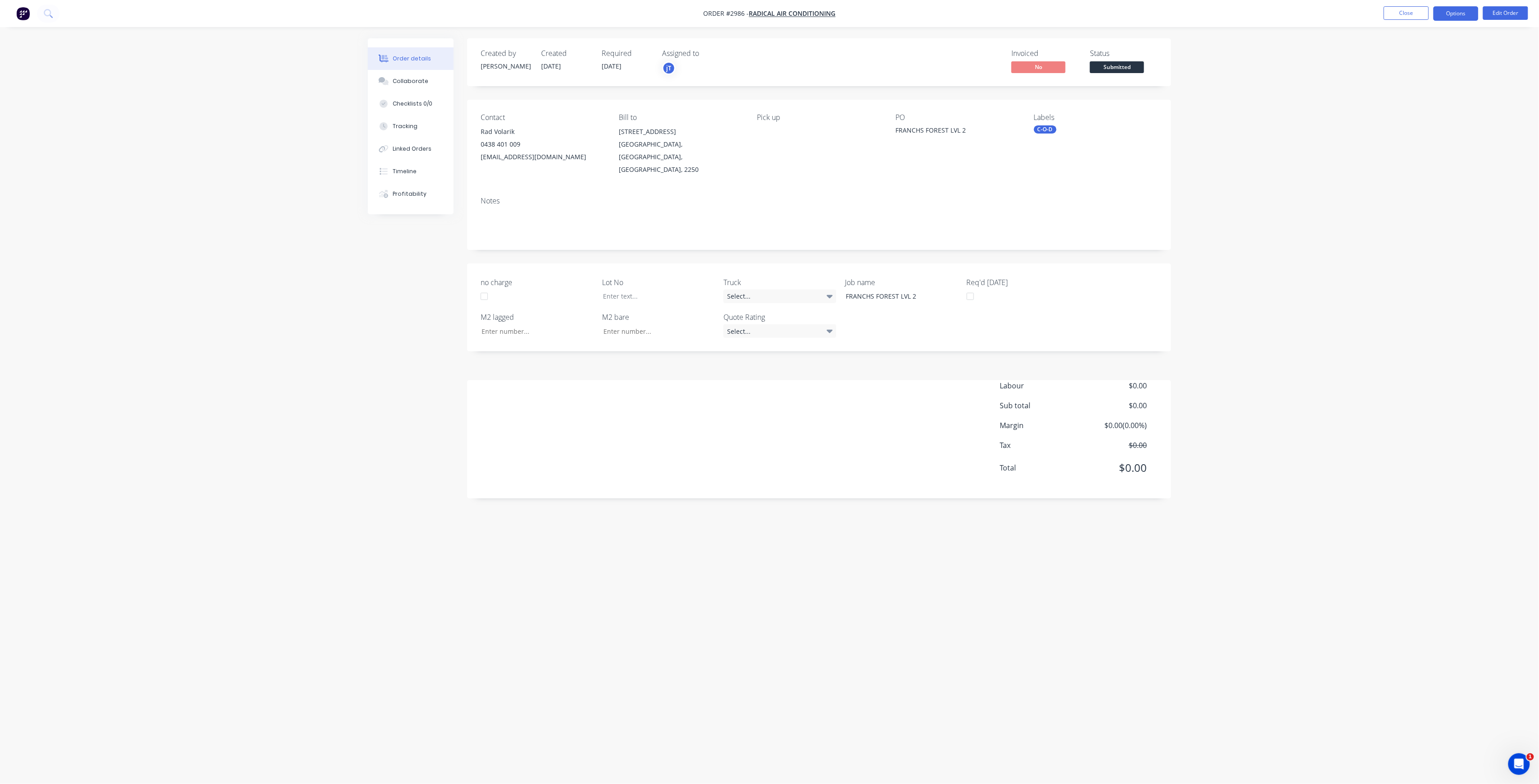
click at [1463, 17] on button "Options" at bounding box center [1456, 13] width 45 height 15
click at [1435, 46] on button "Invoice" at bounding box center [1429, 54] width 99 height 18
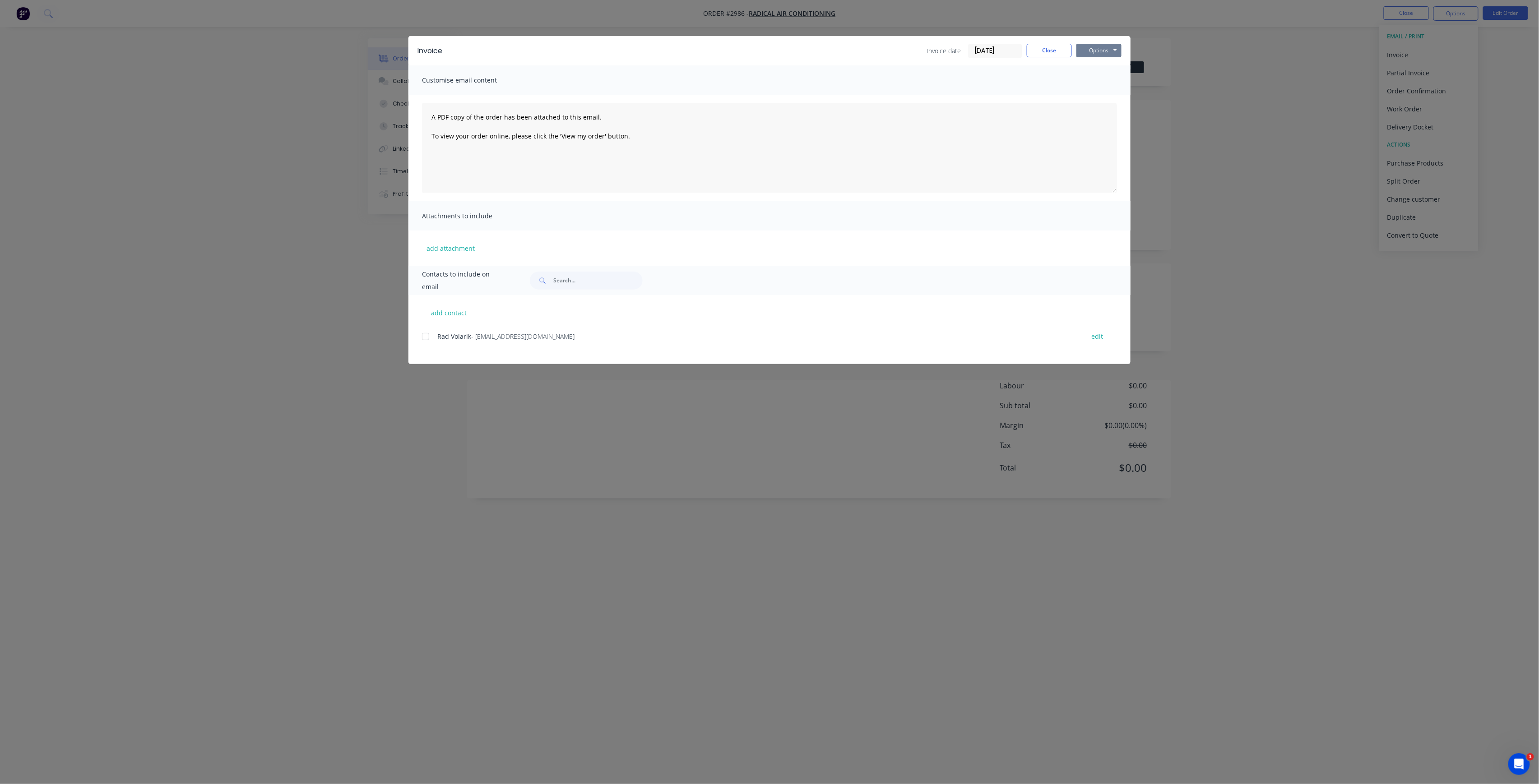
click at [1096, 54] on button "Options" at bounding box center [1099, 51] width 45 height 14
click at [1116, 84] on button "Print" at bounding box center [1105, 81] width 58 height 15
click at [1058, 53] on button "Close" at bounding box center [1049, 51] width 45 height 14
